Goal: Task Accomplishment & Management: Manage account settings

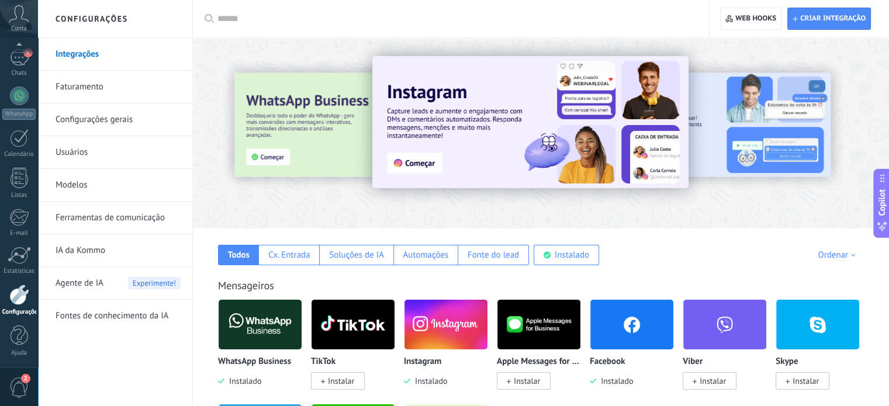
click at [100, 222] on link "Ferramentas de comunicação" at bounding box center [117, 218] width 125 height 33
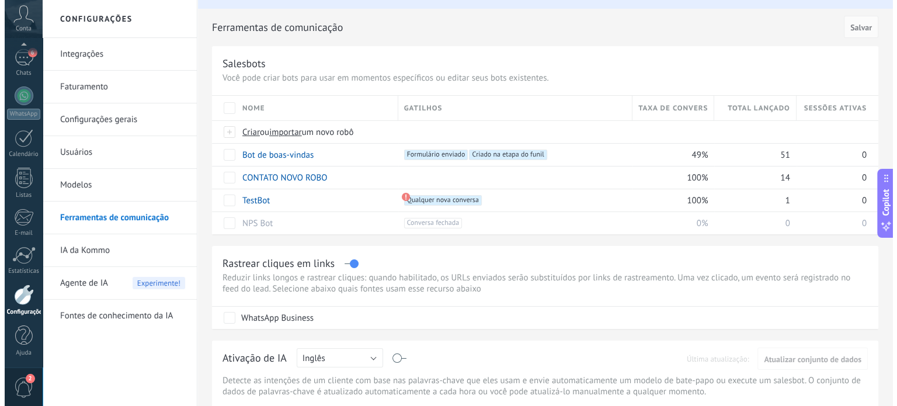
scroll to position [30, 0]
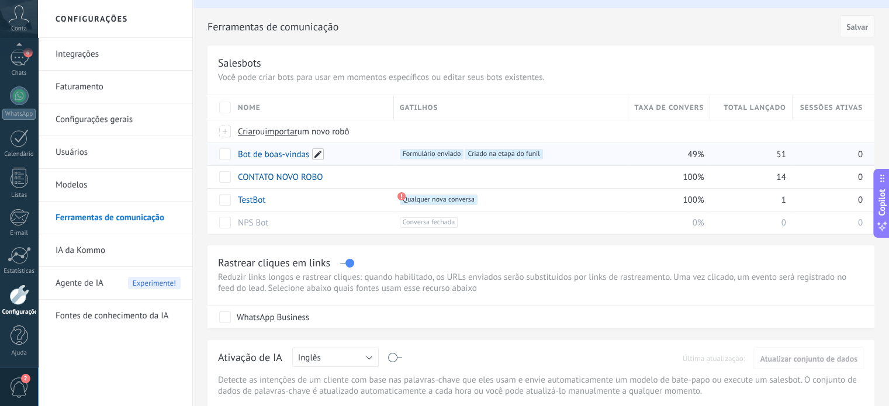
click at [315, 156] on span at bounding box center [318, 154] width 12 height 12
click at [255, 156] on link "Bot de boas-vindas" at bounding box center [273, 154] width 71 height 11
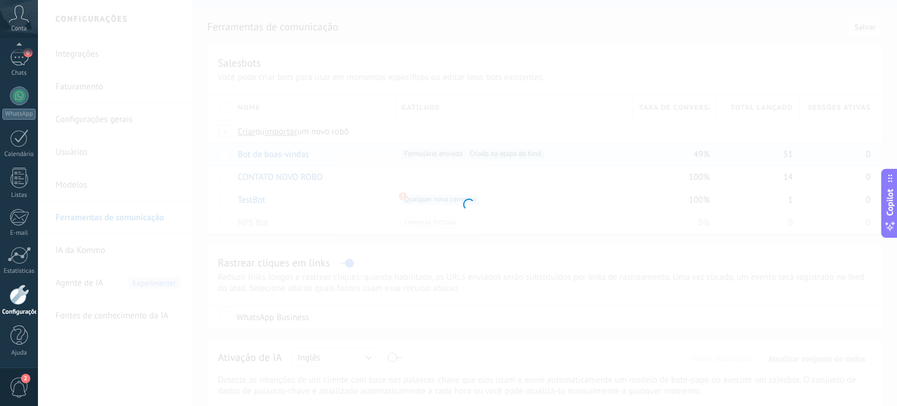
type input "**********"
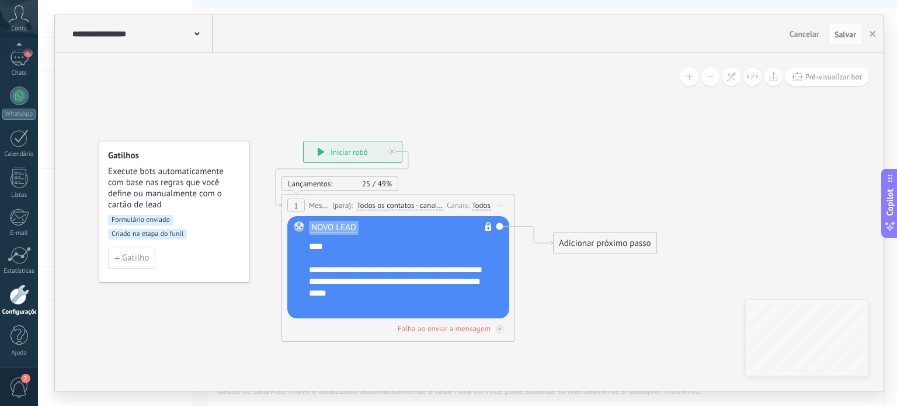
click at [407, 267] on div "**********" at bounding box center [406, 276] width 195 height 70
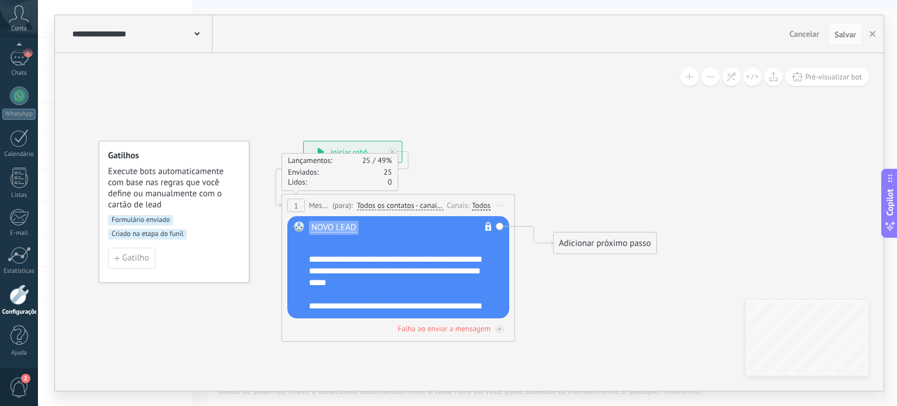
scroll to position [0, 0]
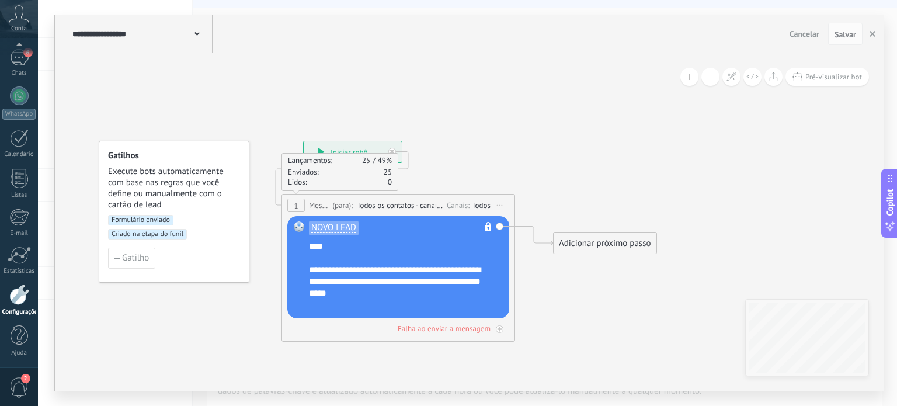
drag, startPoint x: 306, startPoint y: 244, endPoint x: 335, endPoint y: 258, distance: 32.9
click at [335, 258] on div "NOVO LEAD Não é possível editar o conteúdo do modelo Substituir Remover Convert…" at bounding box center [398, 267] width 222 height 102
drag, startPoint x: 306, startPoint y: 245, endPoint x: 329, endPoint y: 251, distance: 23.5
click at [329, 251] on div "NOVO LEAD Não é possível editar o conteúdo do modelo Substituir Remover Convert…" at bounding box center [398, 267] width 222 height 102
click at [329, 251] on div "**********" at bounding box center [406, 276] width 195 height 70
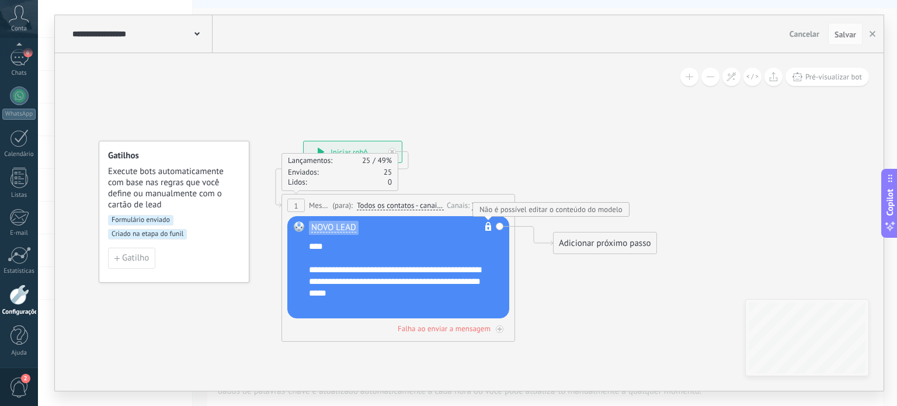
click at [329, 282] on div "**********" at bounding box center [406, 276] width 195 height 70
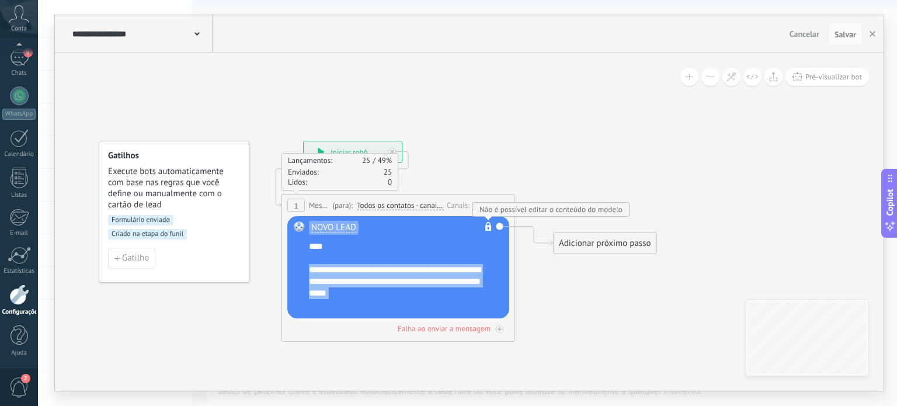
click at [329, 282] on div "**********" at bounding box center [406, 276] width 195 height 70
copy div "**********"
click at [581, 233] on div "Adicionar próximo passo Enviar mensagem Enviar mensagem Enviar mensagem Reação …" at bounding box center [605, 243] width 104 height 22
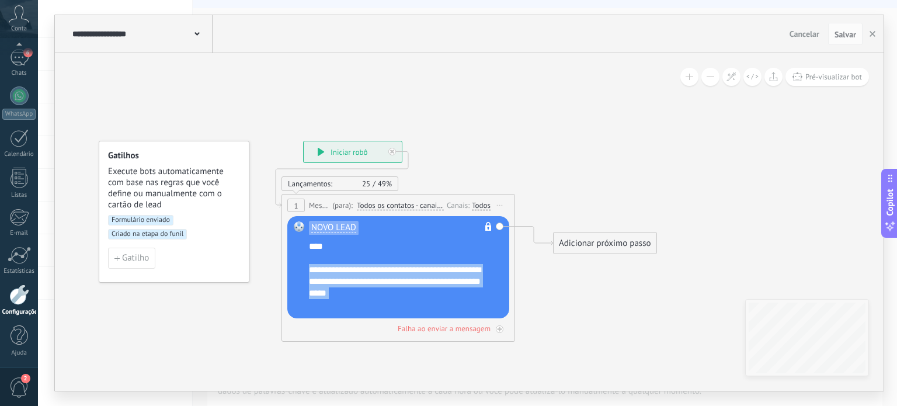
click at [583, 238] on div "Adicionar próximo passo" at bounding box center [605, 243] width 103 height 19
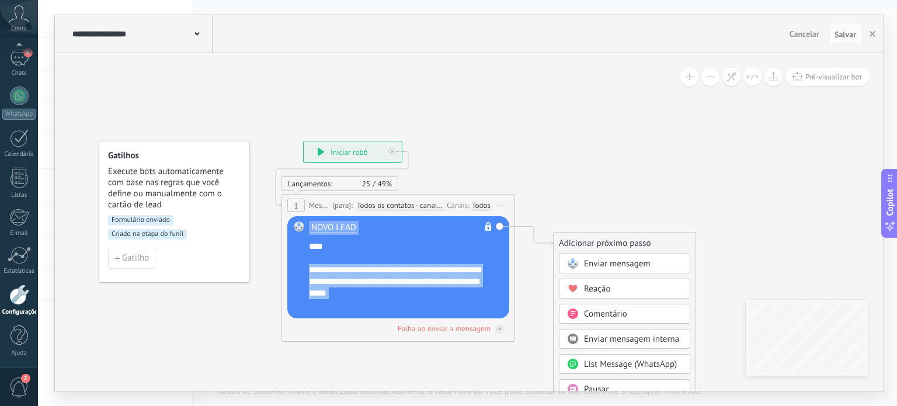
click at [601, 264] on span "Enviar mensagem" at bounding box center [617, 263] width 67 height 11
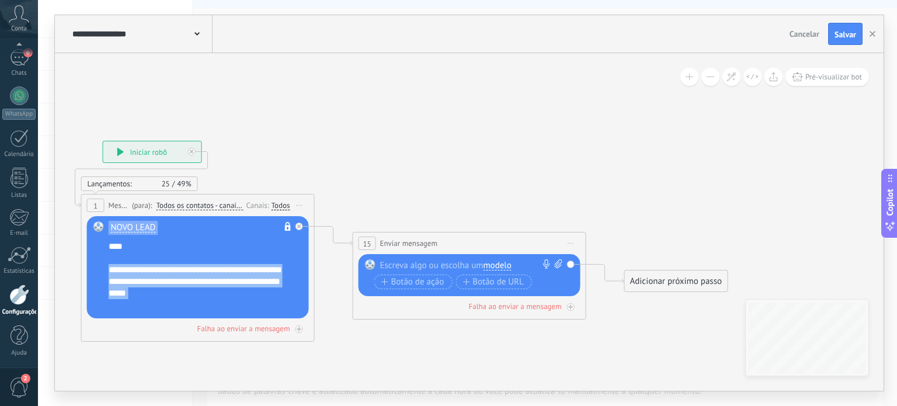
click at [301, 203] on span "Iniciar pré-visualização aqui [GEOGRAPHIC_DATA] Duplicar Excluir" at bounding box center [299, 205] width 19 height 17
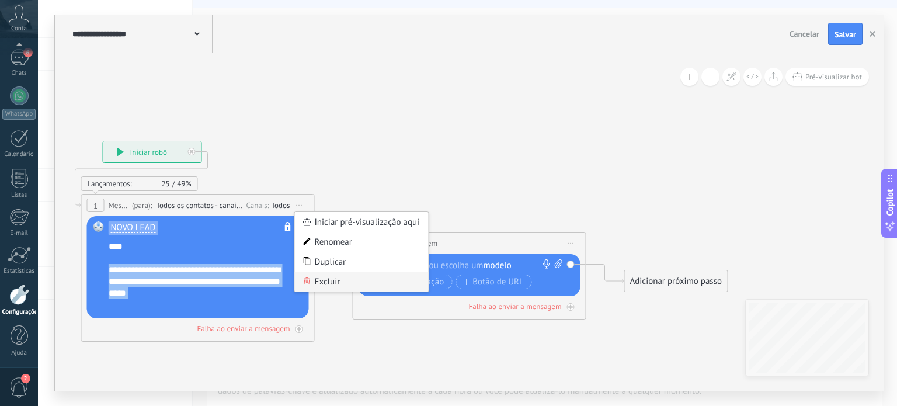
click at [317, 281] on div "Excluir" at bounding box center [362, 282] width 134 height 20
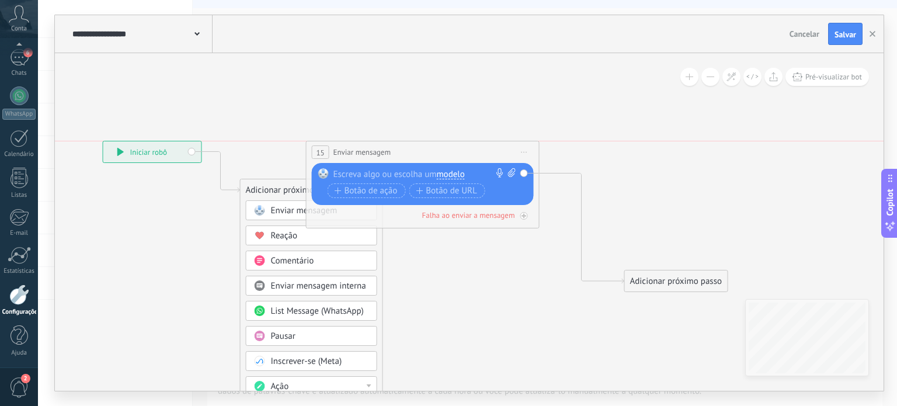
drag, startPoint x: 430, startPoint y: 242, endPoint x: 383, endPoint y: 152, distance: 101.4
click at [383, 152] on span "Enviar mensagem" at bounding box center [363, 152] width 58 height 11
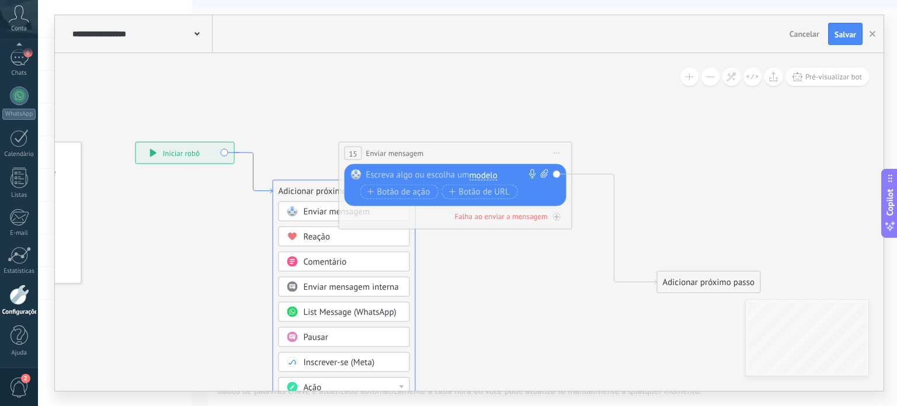
drag, startPoint x: 205, startPoint y: 151, endPoint x: 238, endPoint y: 152, distance: 32.7
click at [238, 152] on icon at bounding box center [254, 172] width 38 height 41
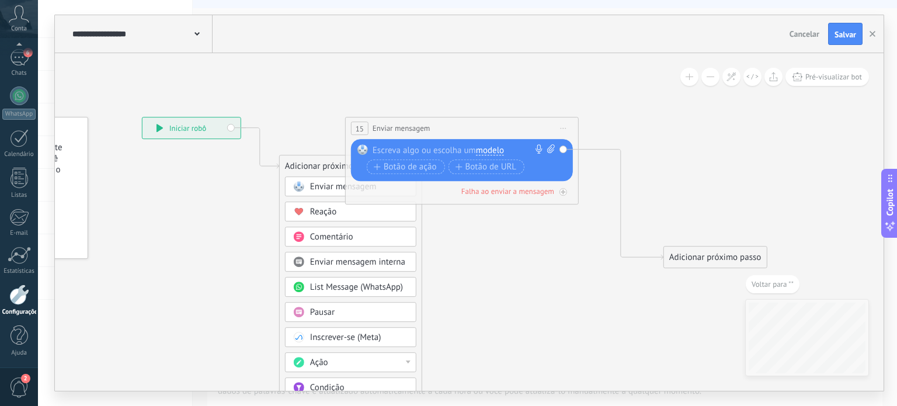
drag, startPoint x: 644, startPoint y: 200, endPoint x: 444, endPoint y: 303, distance: 224.7
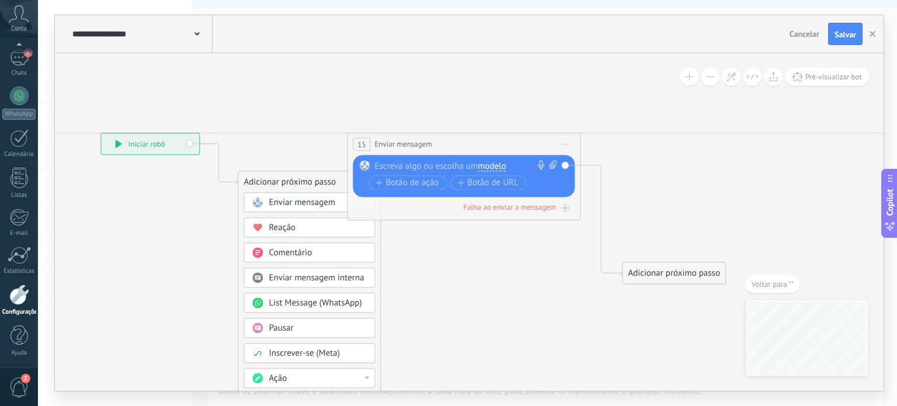
drag, startPoint x: 446, startPoint y: 138, endPoint x: 491, endPoint y: 137, distance: 44.4
click at [491, 137] on div "**********" at bounding box center [464, 145] width 233 height 22
click at [567, 143] on span "Iniciar pré-visualização aqui [GEOGRAPHIC_DATA] Duplicar Excluir" at bounding box center [566, 144] width 19 height 17
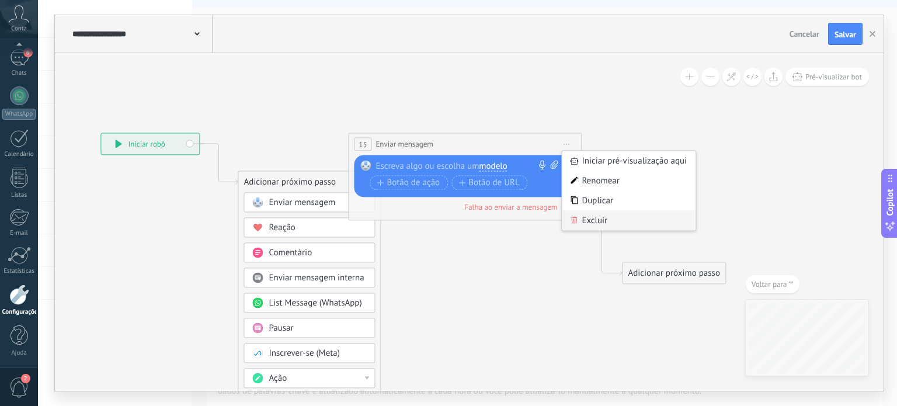
click at [597, 221] on div "Excluir" at bounding box center [629, 221] width 134 height 20
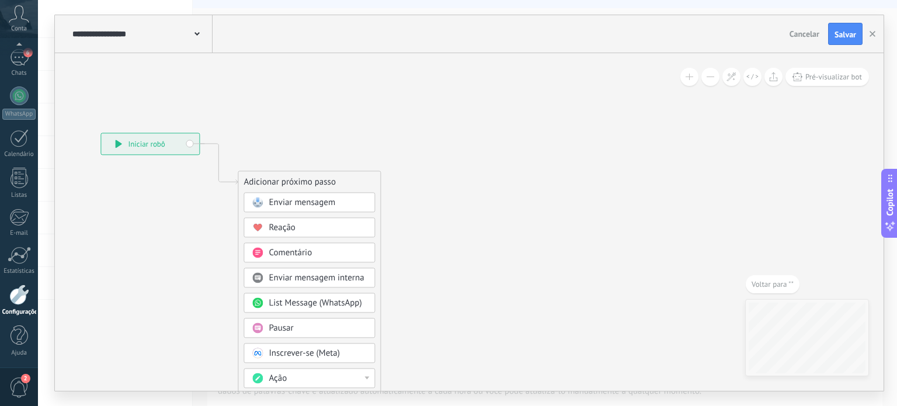
click at [306, 197] on span "Enviar mensagem" at bounding box center [302, 202] width 67 height 11
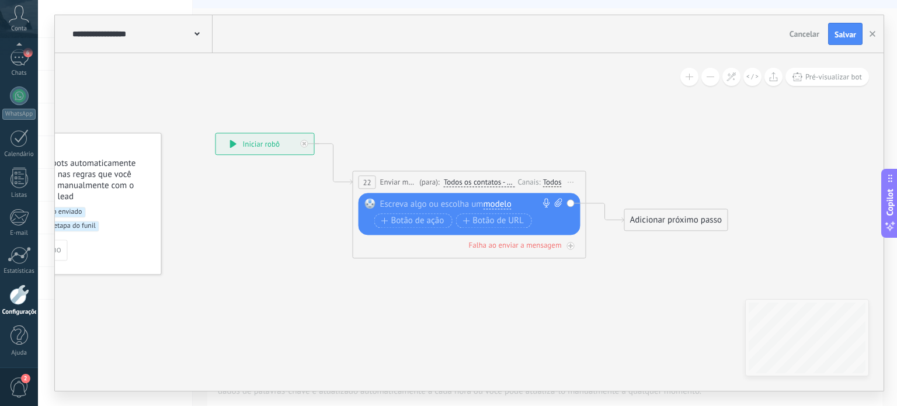
click at [554, 179] on div "Todos" at bounding box center [552, 182] width 19 height 9
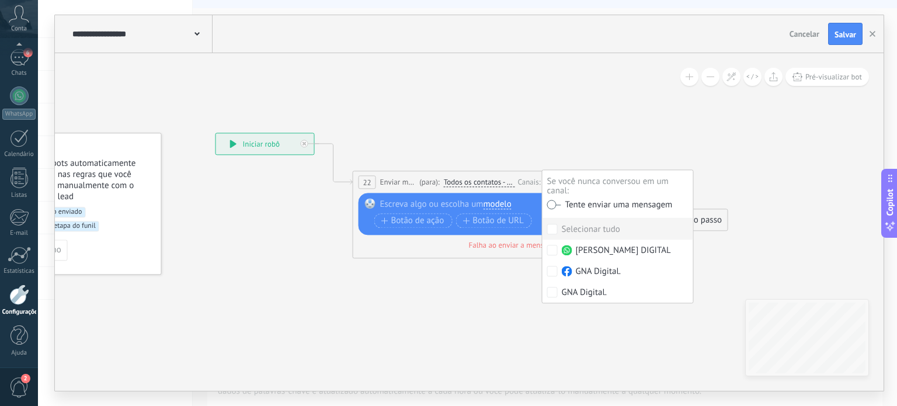
click at [558, 203] on label at bounding box center [554, 204] width 14 height 8
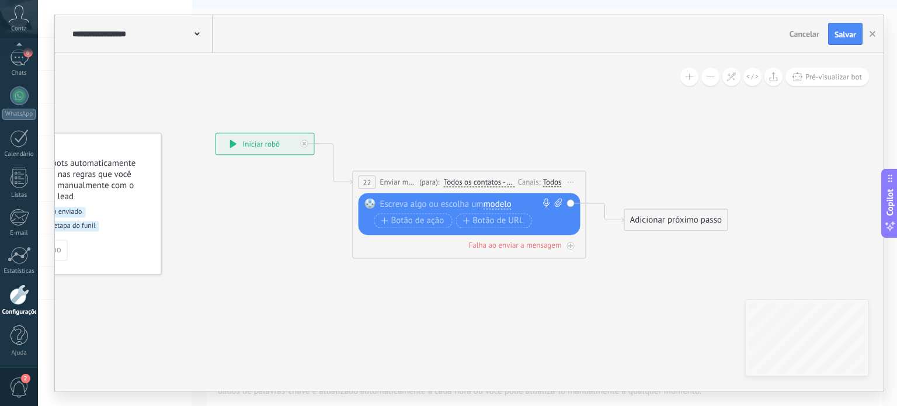
click at [491, 202] on span "modelo" at bounding box center [497, 204] width 28 height 9
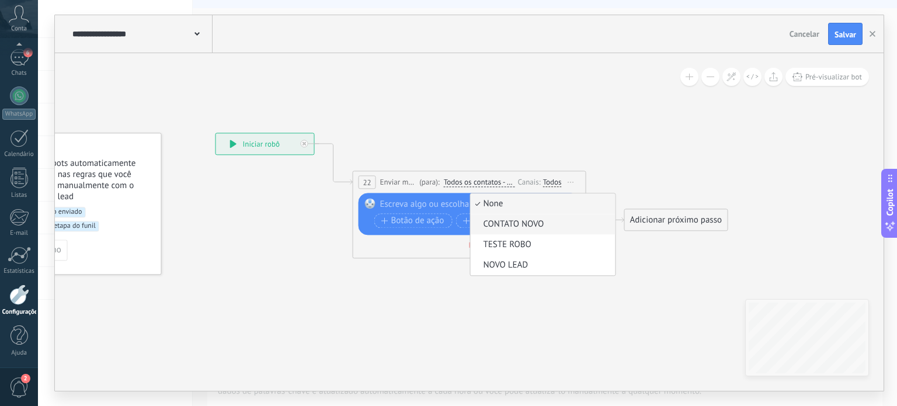
click at [537, 231] on li "CONTATO NOVO" at bounding box center [542, 224] width 145 height 20
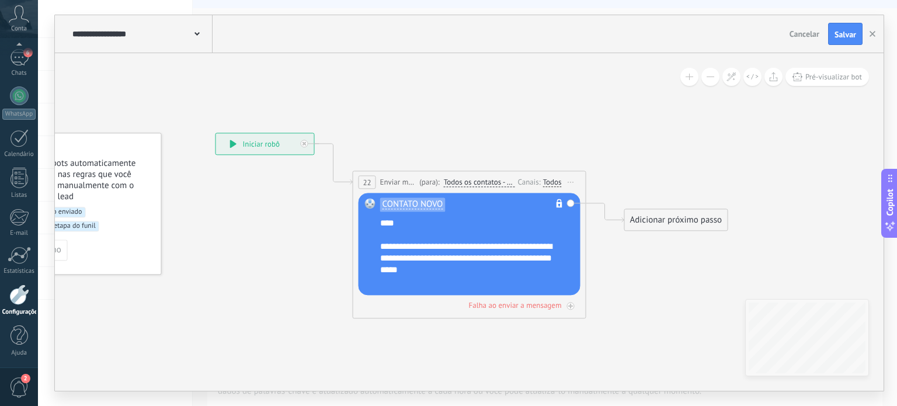
click at [444, 253] on div "**********" at bounding box center [477, 253] width 195 height 70
click at [417, 214] on div "CONTATO NOVO Não é possível editar o conteúdo do modelo" at bounding box center [471, 208] width 182 height 19
click at [492, 182] on span "Todos os contatos - canais selecionados" at bounding box center [479, 182] width 71 height 9
click at [492, 182] on button "Todos os contatos - canais selecionados" at bounding box center [511, 182] width 146 height 21
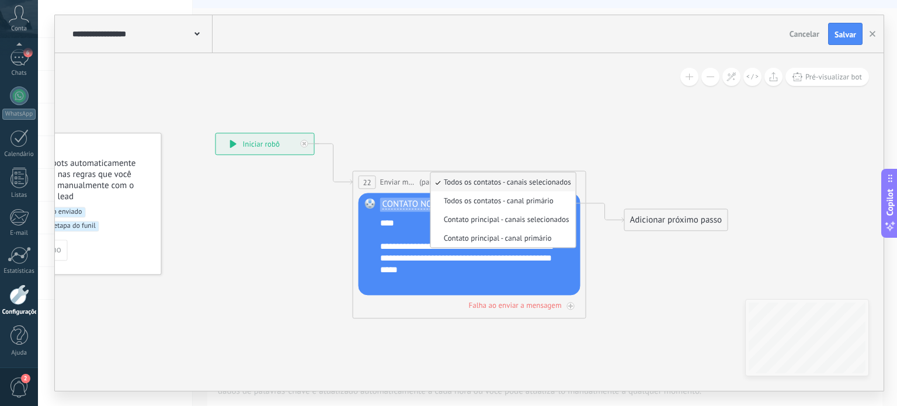
click at [499, 251] on div "**********" at bounding box center [477, 253] width 195 height 70
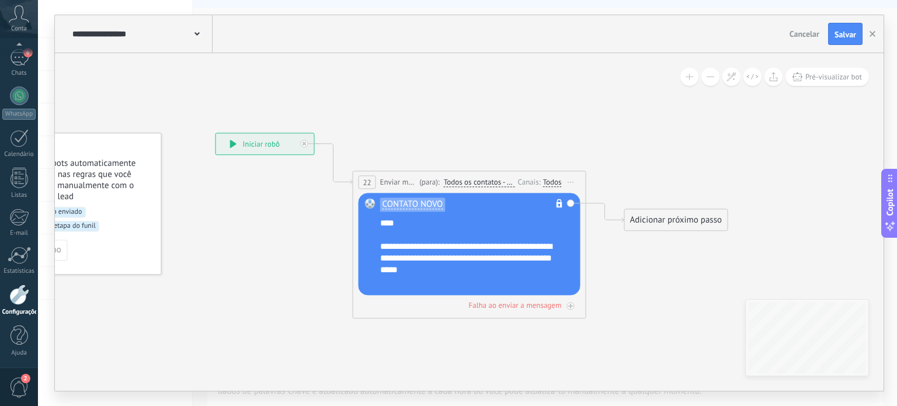
click at [477, 180] on span "Todos os contatos - canais selecionados" at bounding box center [479, 182] width 71 height 9
click at [477, 180] on button "Todos os contatos - canais selecionados" at bounding box center [511, 182] width 146 height 21
click at [0, 0] on span "Todos os contatos - canais selecionados" at bounding box center [0, 0] width 0 height 0
click at [554, 186] on div "Todos" at bounding box center [552, 182] width 19 height 9
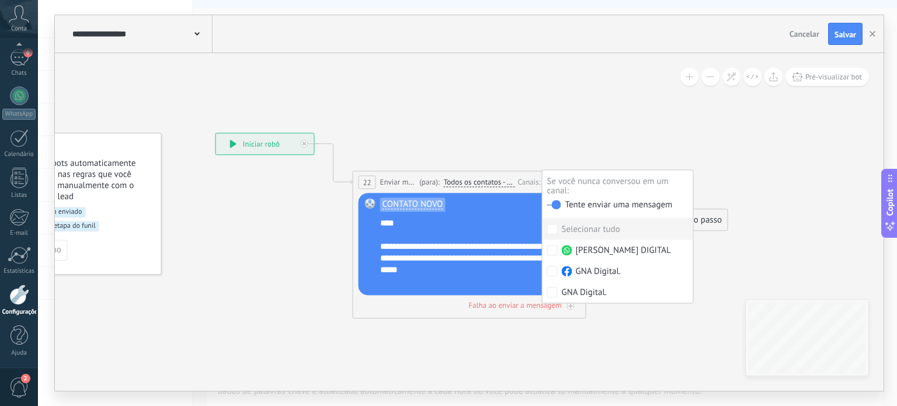
click at [446, 196] on div "CONTATO NOVO Não é possível editar o conteúdo do modelo Substituir Remover Conv…" at bounding box center [470, 244] width 222 height 102
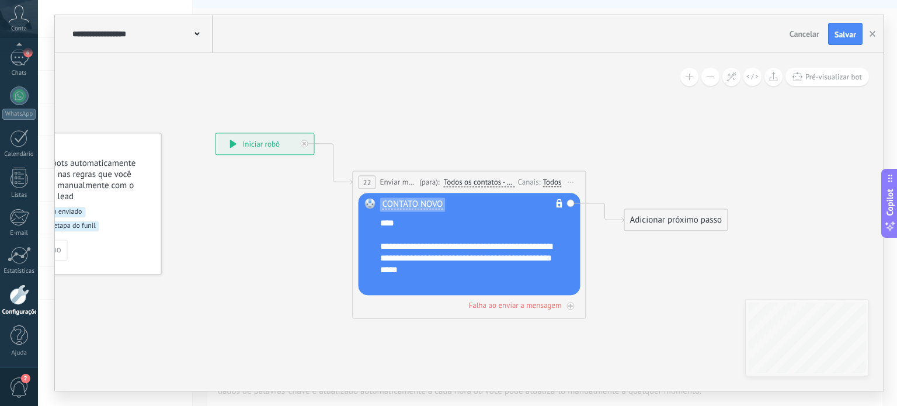
click at [398, 182] on span "Enviar mensagem" at bounding box center [398, 182] width 37 height 11
click at [571, 177] on span "Iniciar pré-visualização aqui [GEOGRAPHIC_DATA] Duplicar Excluir" at bounding box center [571, 182] width 19 height 17
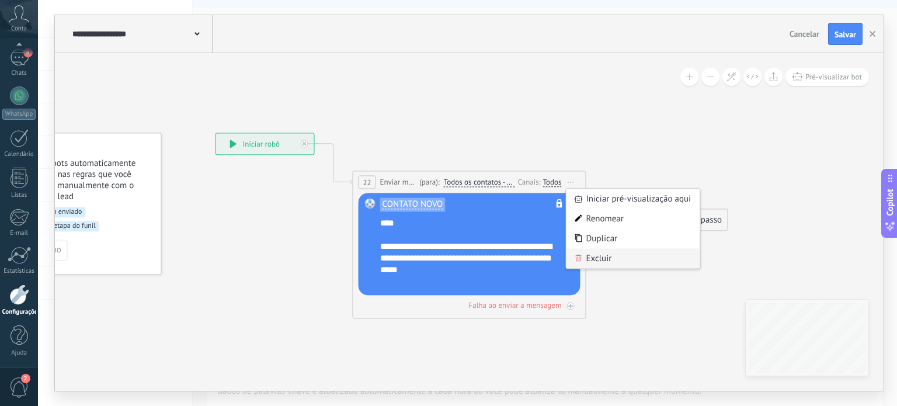
click at [602, 254] on div "Excluir" at bounding box center [634, 259] width 134 height 20
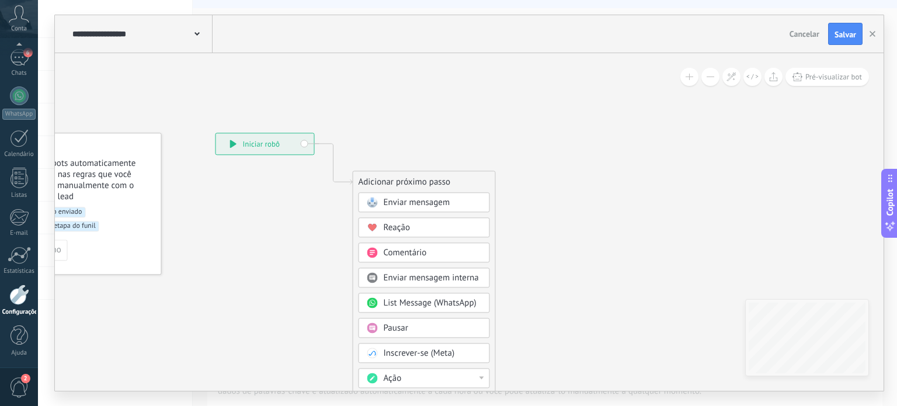
click at [450, 204] on div "Enviar mensagem" at bounding box center [433, 203] width 98 height 12
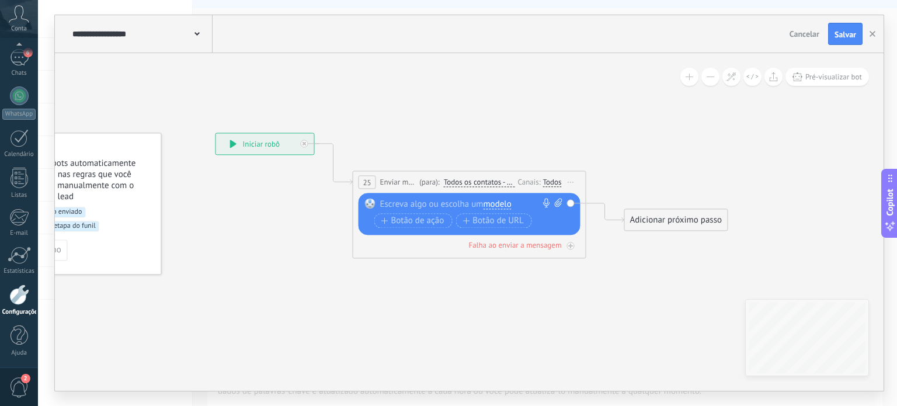
click at [418, 203] on div at bounding box center [467, 205] width 174 height 12
click at [547, 182] on div "Todos" at bounding box center [552, 182] width 19 height 9
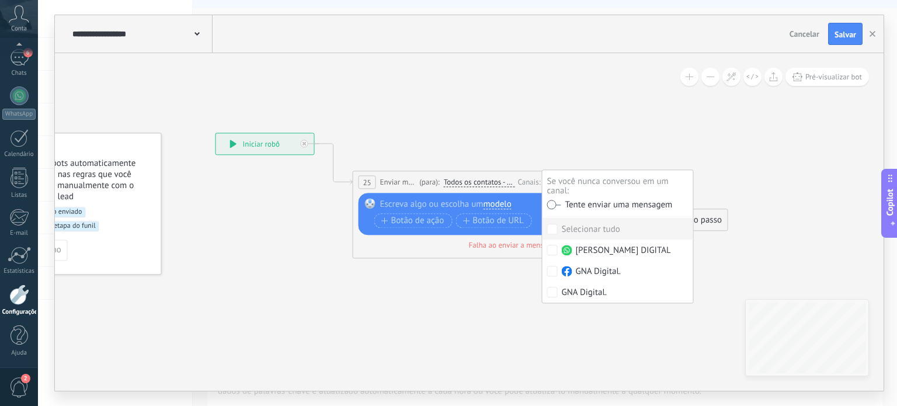
click at [553, 200] on label at bounding box center [554, 204] width 14 height 8
click at [448, 202] on div at bounding box center [467, 205] width 174 height 12
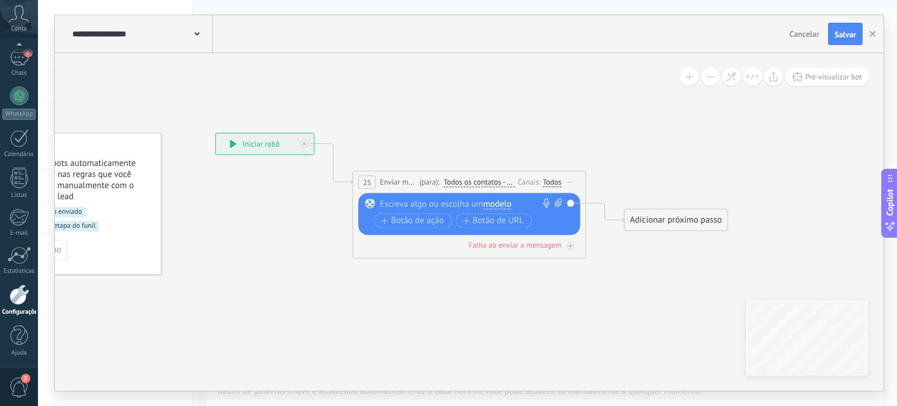
paste div
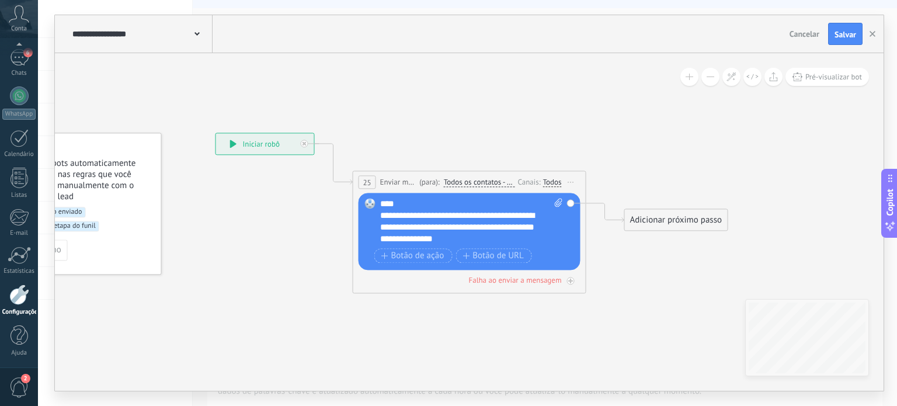
click at [636, 218] on div "Adicionar próximo passo" at bounding box center [676, 220] width 103 height 19
click at [654, 242] on span at bounding box center [644, 240] width 23 height 9
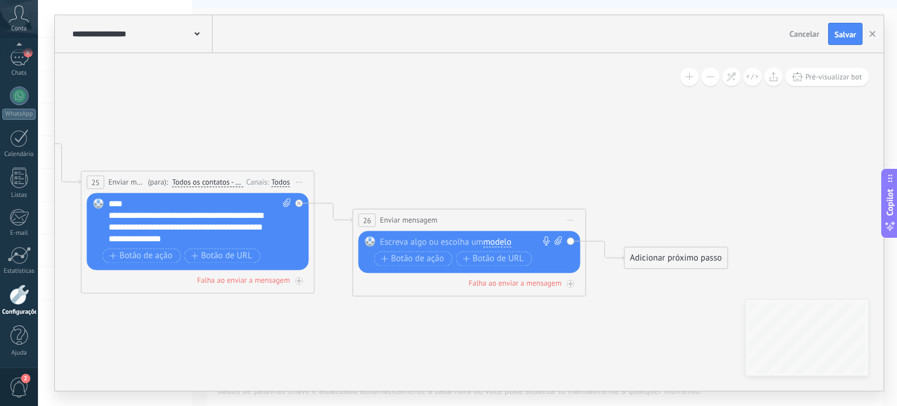
click at [457, 238] on div at bounding box center [467, 243] width 174 height 12
paste div
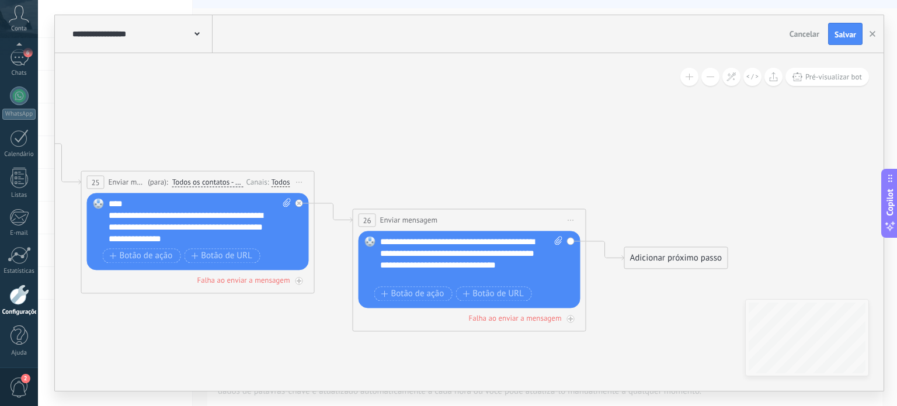
click at [643, 256] on div "Adicionar próximo passo" at bounding box center [676, 258] width 103 height 19
click at [664, 278] on span "Enviar mensagem" at bounding box center [688, 278] width 67 height 11
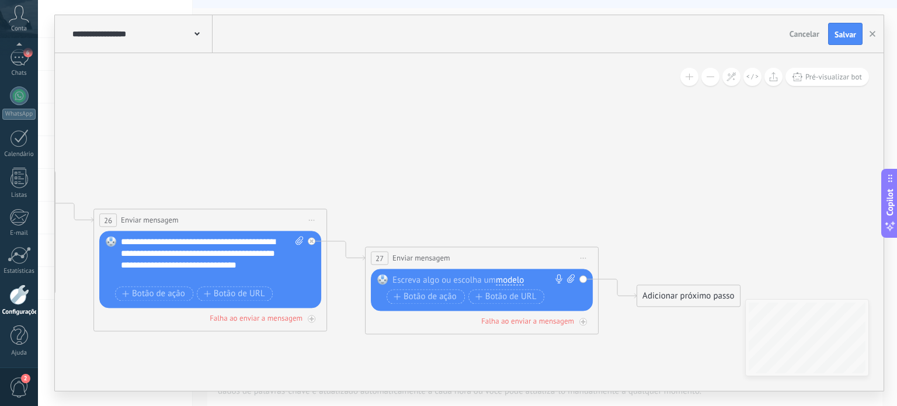
click at [476, 277] on div at bounding box center [480, 281] width 174 height 12
paste div
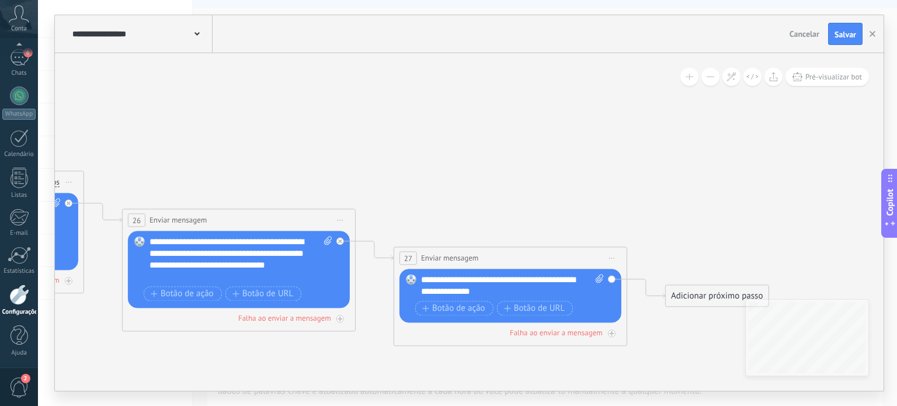
click at [327, 242] on icon at bounding box center [328, 241] width 8 height 9
click input "Upload" at bounding box center [0, 0] width 0 height 0
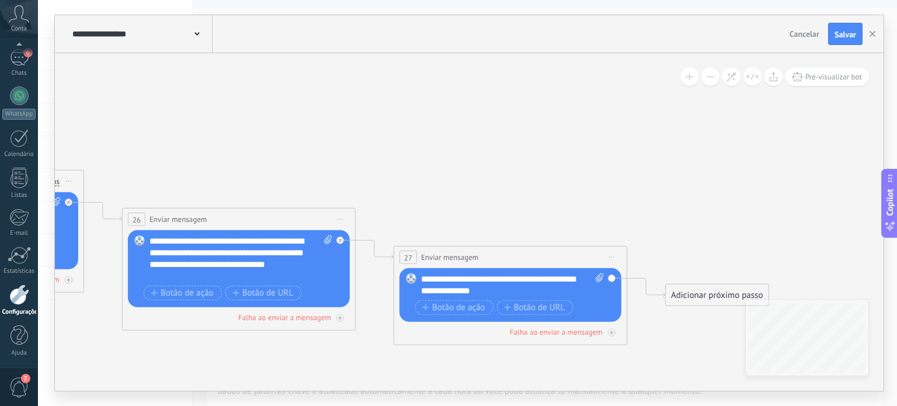
click at [344, 221] on span "Iniciar pré-visualização aqui [GEOGRAPHIC_DATA] Duplicar Excluir" at bounding box center [340, 219] width 19 height 17
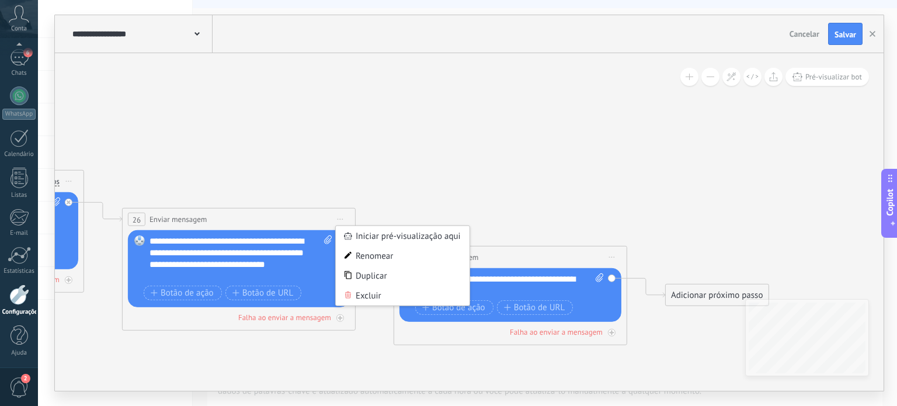
click at [308, 219] on div "**********" at bounding box center [239, 220] width 233 height 22
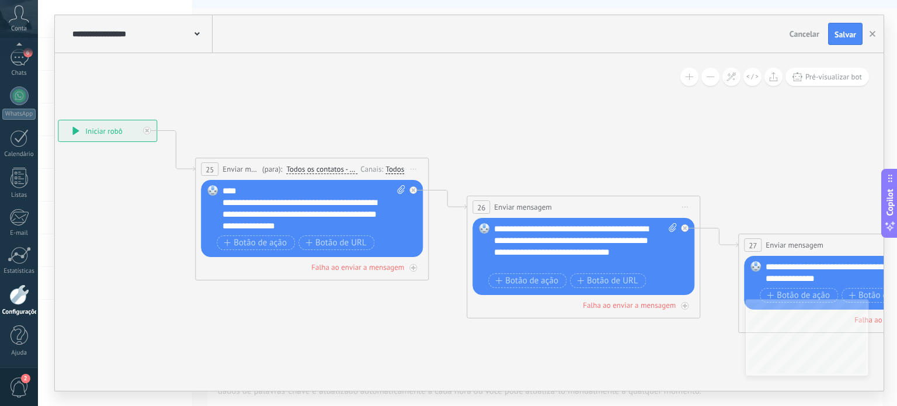
drag, startPoint x: 249, startPoint y: 158, endPoint x: 595, endPoint y: 149, distance: 345.4
click at [595, 149] on icon at bounding box center [643, 401] width 1755 height 1147
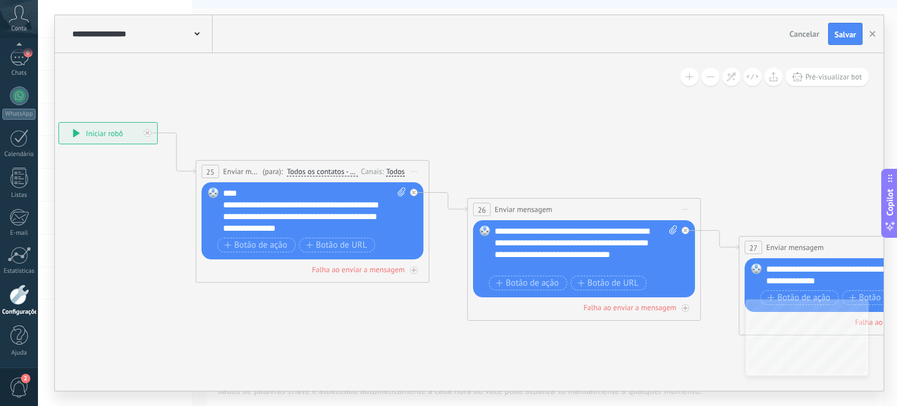
click at [410, 168] on span "Iniciar pré-visualização aqui [GEOGRAPHIC_DATA] Duplicar Excluir" at bounding box center [414, 171] width 19 height 17
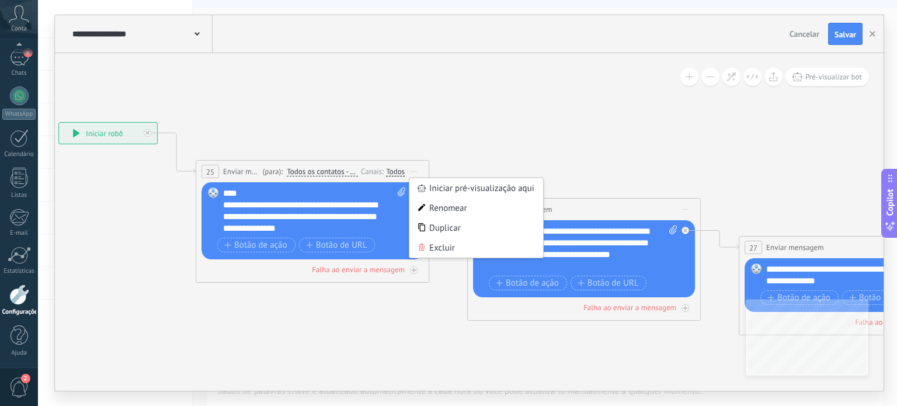
click at [395, 172] on div "Todos" at bounding box center [395, 171] width 19 height 9
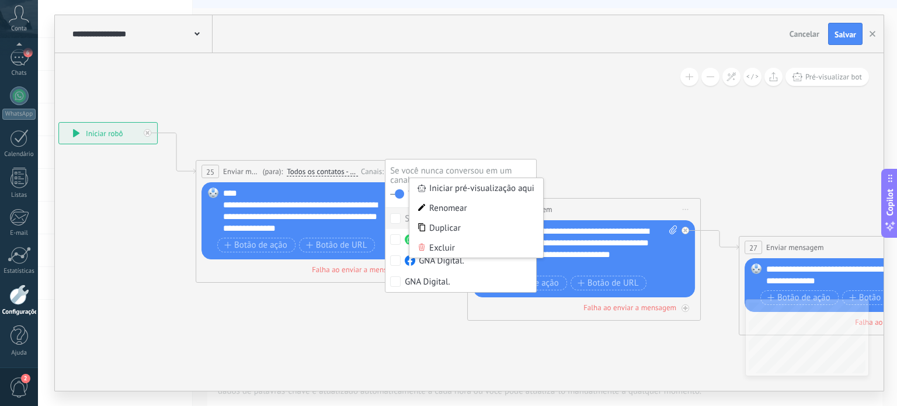
click at [445, 133] on icon at bounding box center [643, 403] width 1755 height 1147
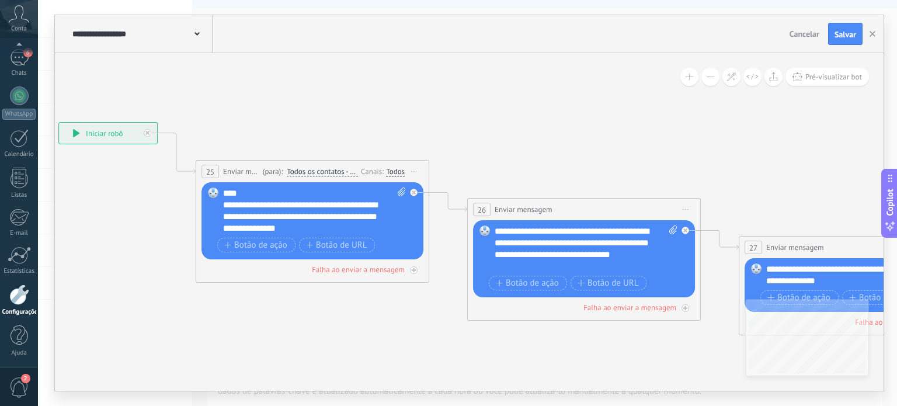
click at [366, 168] on div "Canais:" at bounding box center [373, 171] width 25 height 11
click at [372, 174] on div "Canais:" at bounding box center [373, 171] width 25 height 11
click at [390, 171] on div "Todos" at bounding box center [395, 171] width 19 height 9
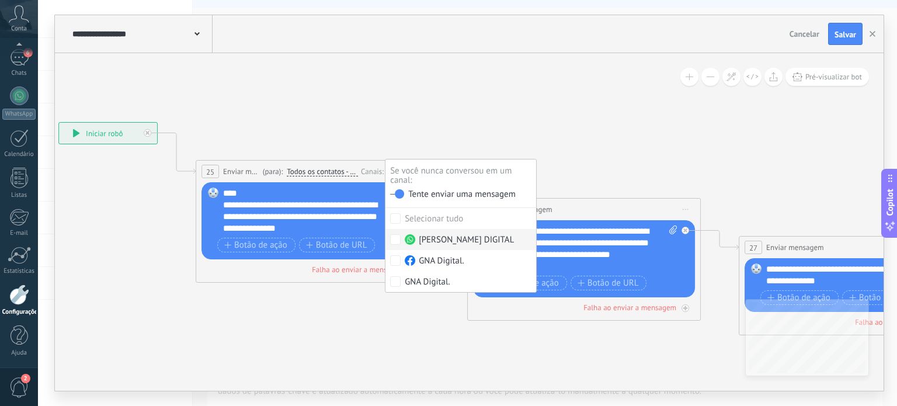
click at [320, 176] on span "Todos os contatos - canais selecionados" at bounding box center [322, 171] width 71 height 9
click at [320, 176] on button "Todos os contatos - canais selecionados" at bounding box center [354, 171] width 146 height 21
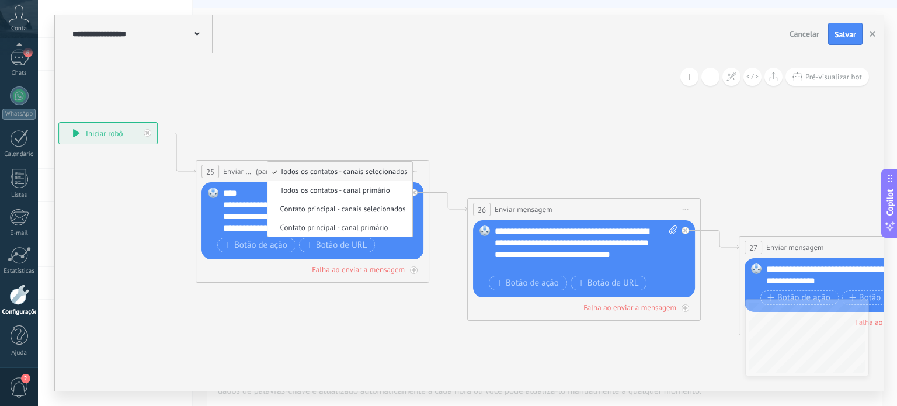
click at [453, 144] on icon at bounding box center [643, 403] width 1755 height 1147
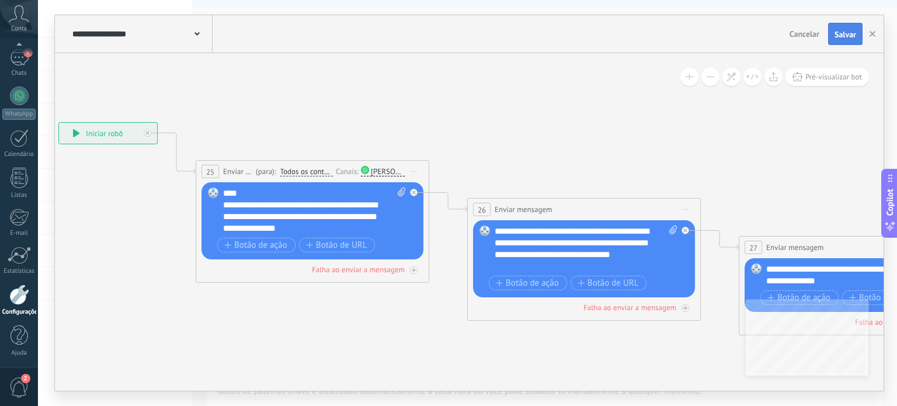
click at [840, 34] on span "Salvar" at bounding box center [846, 34] width 22 height 8
click at [870, 34] on icon "button" at bounding box center [873, 34] width 6 height 6
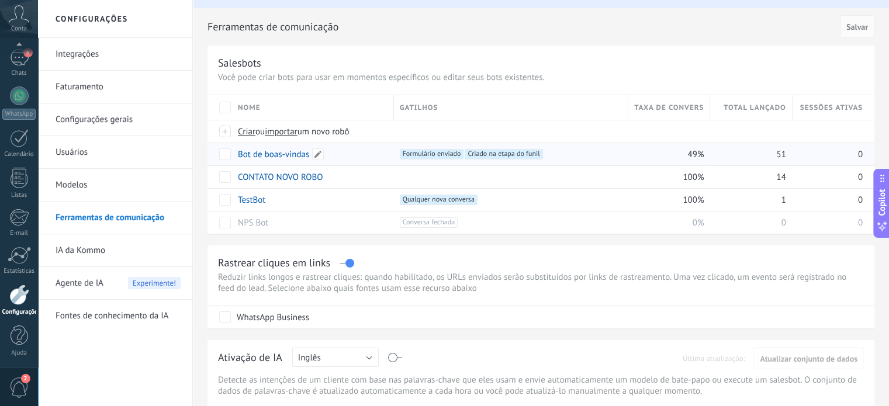
click at [270, 152] on link "Bot de boas-vindas" at bounding box center [273, 154] width 71 height 11
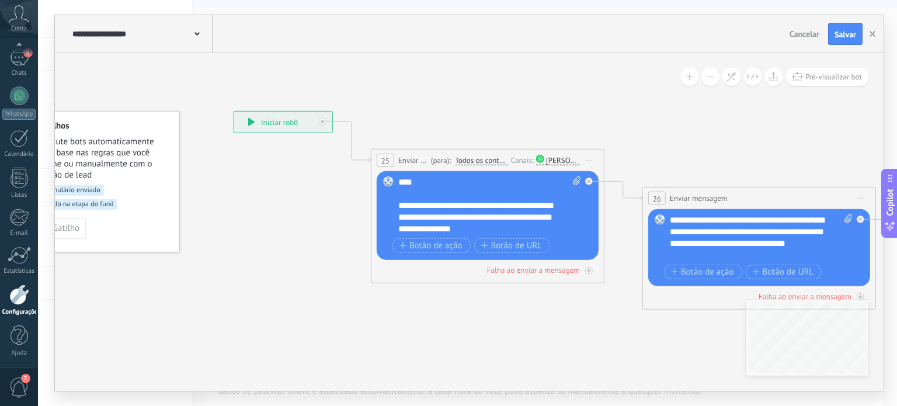
drag, startPoint x: 277, startPoint y: 252, endPoint x: 206, endPoint y: 223, distance: 76.7
click at [206, 223] on icon at bounding box center [819, 379] width 1755 height 1121
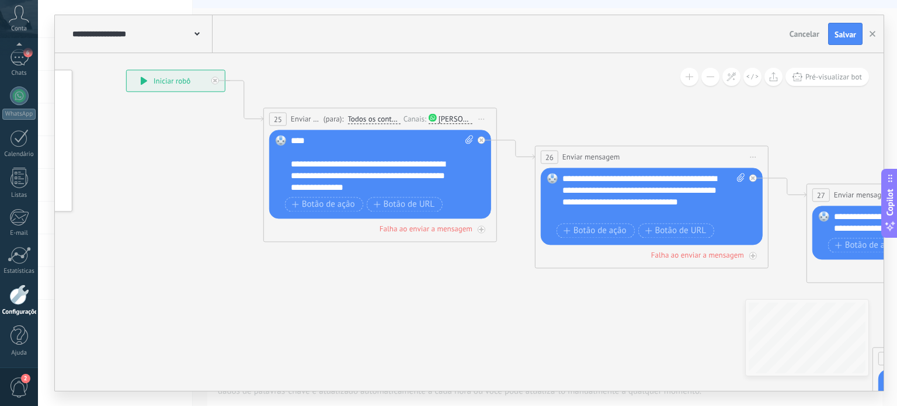
drag, startPoint x: 339, startPoint y: 274, endPoint x: 231, endPoint y: 233, distance: 115.6
click at [231, 233] on icon at bounding box center [711, 338] width 1755 height 1121
click at [435, 115] on img at bounding box center [431, 117] width 8 height 8
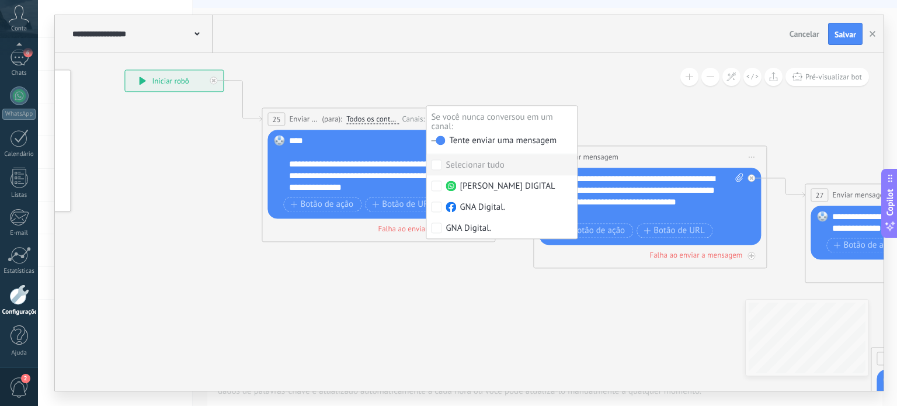
click at [174, 231] on icon at bounding box center [709, 338] width 1755 height 1121
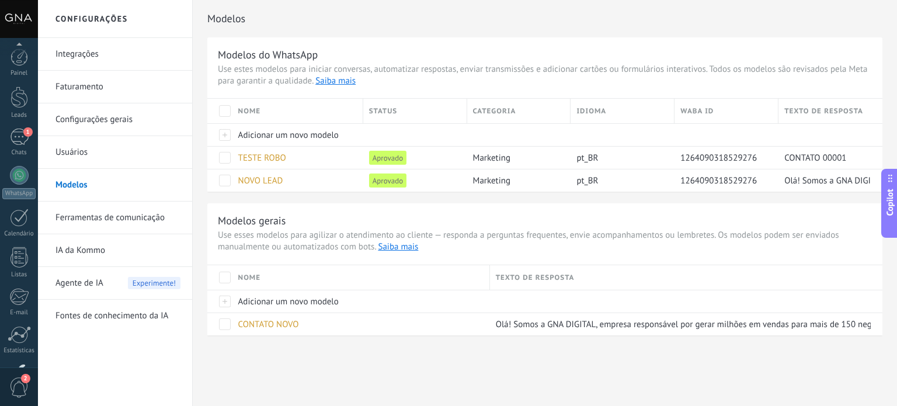
scroll to position [79, 0]
drag, startPoint x: 0, startPoint y: 0, endPoint x: 24, endPoint y: 97, distance: 99.9
click at [24, 97] on div at bounding box center [19, 95] width 19 height 19
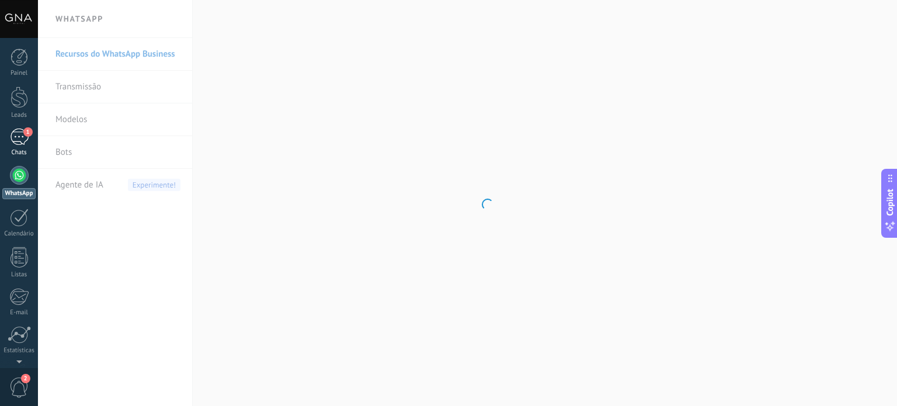
click at [26, 142] on div "1" at bounding box center [19, 137] width 19 height 17
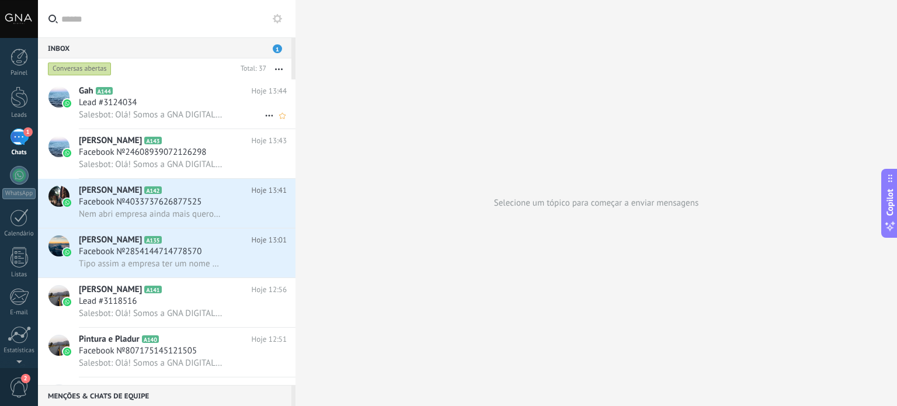
click at [144, 95] on h2 "Gah A144" at bounding box center [165, 91] width 173 height 12
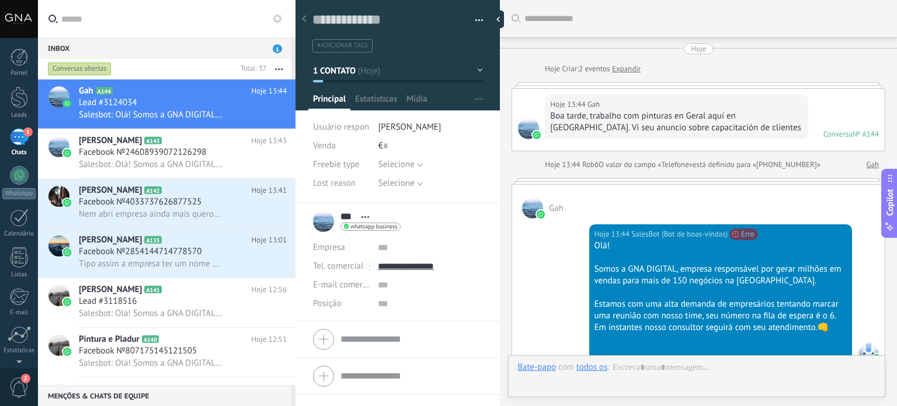
scroll to position [83, 0]
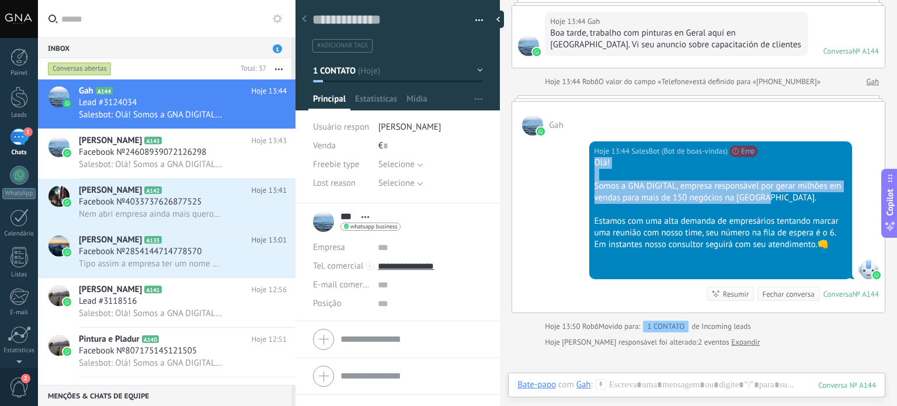
drag, startPoint x: 591, startPoint y: 157, endPoint x: 766, endPoint y: 198, distance: 180.0
click at [766, 198] on div "Hoje 13:44 SalesBot (Bot de boas-vindas) Não é possível enviar sua mensagem. Pa…" at bounding box center [720, 210] width 263 height 138
copy div "Olá! Somos a GNA DIGITAL, empresa responsável por gerar milhões em vendas para …"
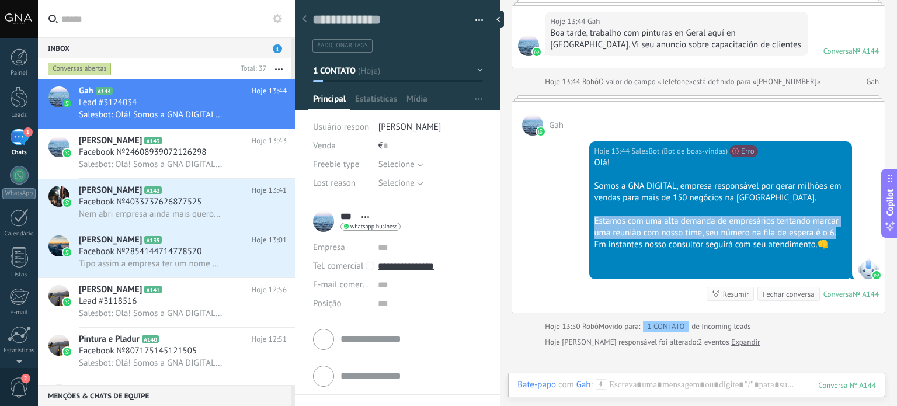
drag, startPoint x: 594, startPoint y: 214, endPoint x: 845, endPoint y: 231, distance: 252.4
click at [845, 231] on div "Hoje 13:44 SalesBot (Bot de boas-vindas) Não é possível enviar sua mensagem. Pa…" at bounding box center [720, 210] width 263 height 138
copy div "Estamos com uma alta demanda de empresários tentando marcar uma reunião com nos…"
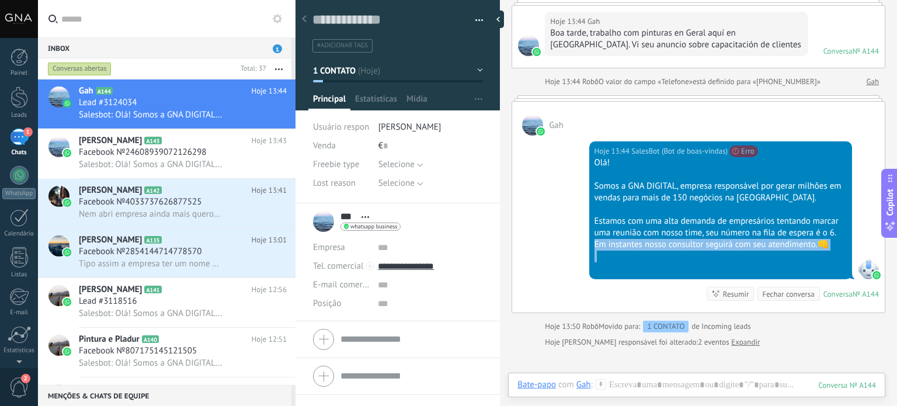
drag, startPoint x: 594, startPoint y: 245, endPoint x: 789, endPoint y: 254, distance: 195.3
click at [789, 254] on div "Olá! Somos a GNA DIGITAL, empresa responsável por gerar milhões em vendas para …" at bounding box center [721, 215] width 252 height 117
copy div "Em instantes nosso consultor seguirá com seu atendimento.👊"
